Goal: Task Accomplishment & Management: Manage account settings

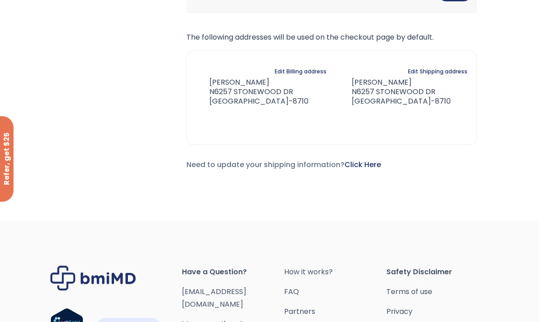
scroll to position [343, 0]
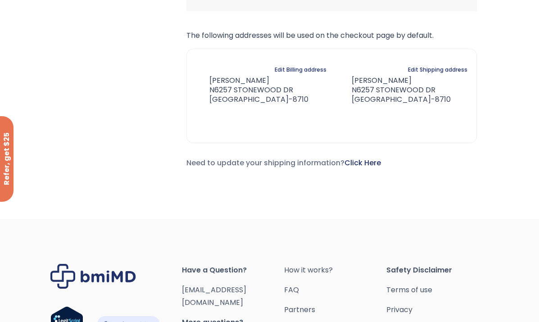
click at [372, 165] on link "Click Here" at bounding box center [363, 163] width 37 height 10
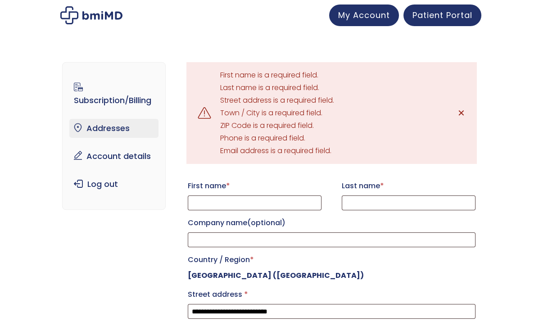
select select "**"
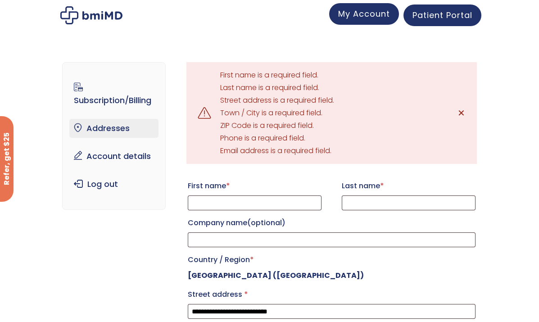
click at [381, 15] on span "My Account" at bounding box center [364, 13] width 52 height 11
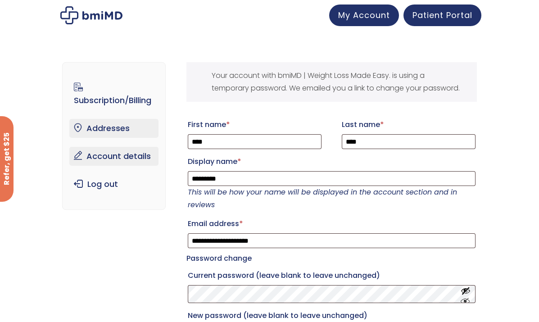
click at [111, 128] on link "Addresses" at bounding box center [113, 128] width 89 height 19
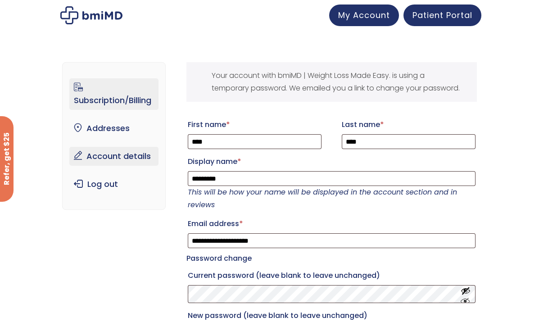
click at [109, 101] on link "Subscription/Billing" at bounding box center [113, 94] width 89 height 32
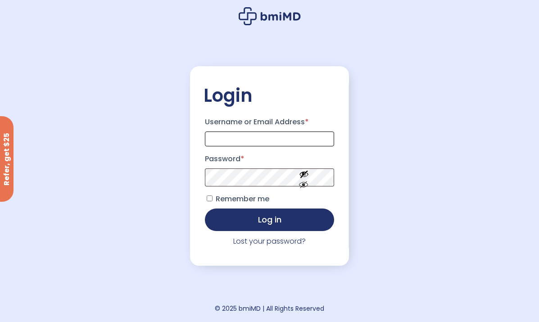
click at [224, 139] on input "Username or Email Address *" at bounding box center [270, 139] width 130 height 15
type input "**********"
click at [213, 194] on label "Remember me" at bounding box center [237, 199] width 64 height 14
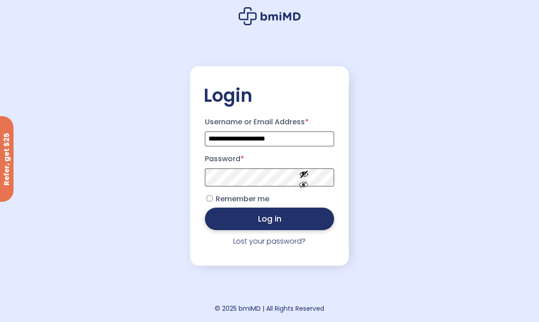
click at [235, 221] on button "Log in" at bounding box center [270, 219] width 130 height 23
click at [258, 222] on button "Log in" at bounding box center [270, 219] width 130 height 23
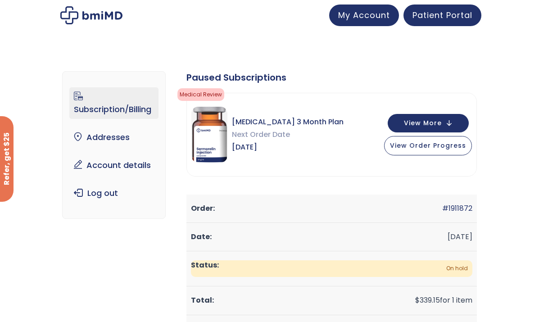
click at [80, 96] on link "Subscription/Billing" at bounding box center [113, 103] width 89 height 32
